Goal: Navigation & Orientation: Find specific page/section

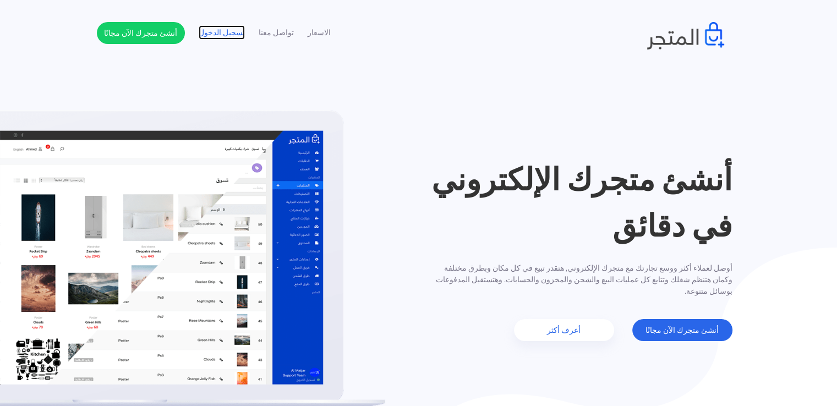
click at [227, 39] on link "تسجيل الدخول" at bounding box center [222, 33] width 46 height 12
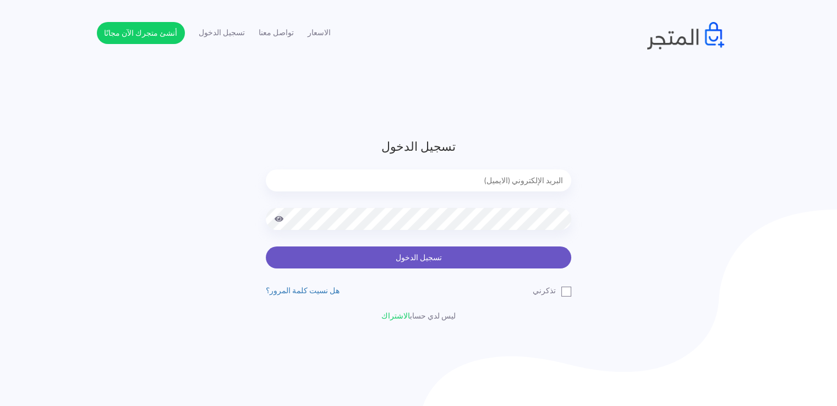
type input "[EMAIL_ADDRESS][DOMAIN_NAME]"
click at [401, 258] on button "تسجيل الدخول" at bounding box center [418, 257] width 305 height 22
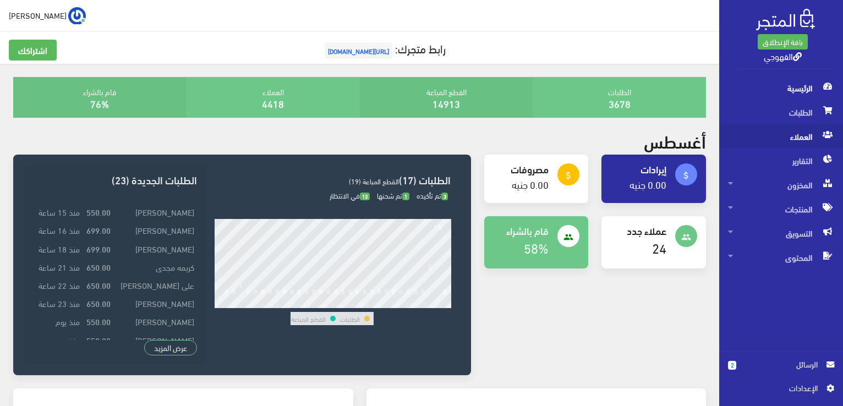
click at [800, 139] on span "العملاء" at bounding box center [781, 136] width 106 height 24
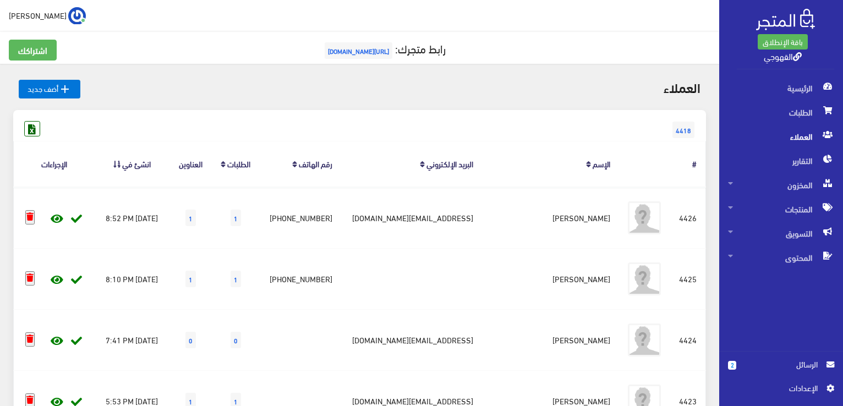
click at [800, 139] on span "العملاء" at bounding box center [781, 136] width 106 height 24
click at [808, 106] on span "الطلبات" at bounding box center [781, 112] width 106 height 24
